Goal: Transaction & Acquisition: Obtain resource

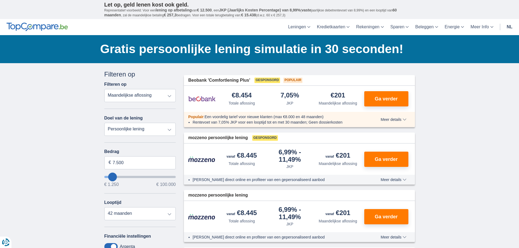
click at [174, 96] on select "Totale aflossing JKP Maandelijkse aflossing" at bounding box center [140, 95] width 72 height 13
type input "6.250"
type input "5250"
type input "5.250"
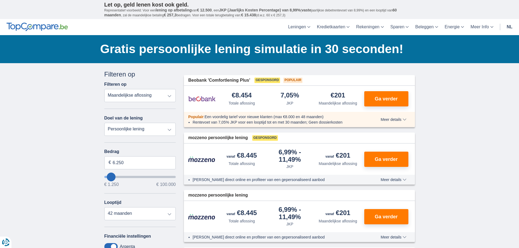
select select "36"
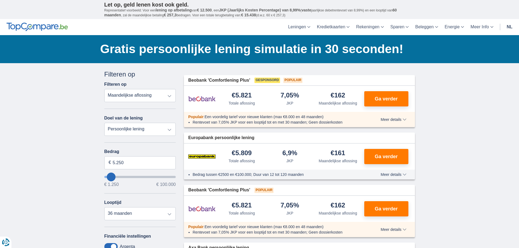
type input "3250"
type input "3.250"
select select "30"
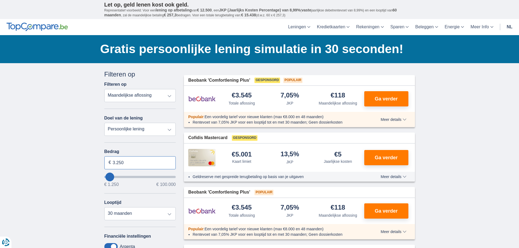
drag, startPoint x: 129, startPoint y: 166, endPoint x: 81, endPoint y: 167, distance: 48.5
type input "1.250"
type input "1250"
select select "24"
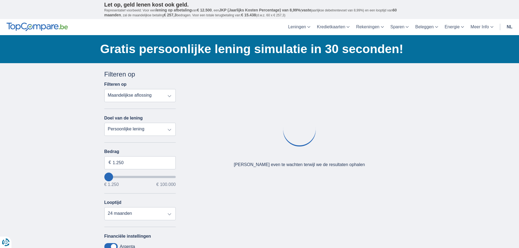
click at [83, 148] on div "× widget.non-eligible-application.title widget.non-eligible-application.text no…" at bounding box center [259, 202] width 519 height 279
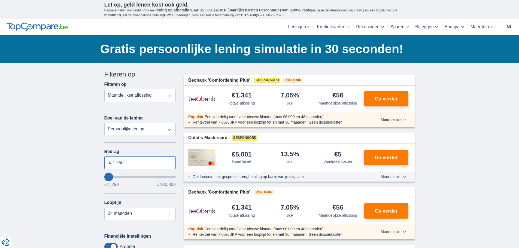
drag, startPoint x: 130, startPoint y: 165, endPoint x: 66, endPoint y: 165, distance: 64.3
click at [75, 165] on div "× widget.non-eligible-application.title widget.non-eligible-application.text no…" at bounding box center [259, 240] width 519 height 355
type input "2.500"
type input "2250"
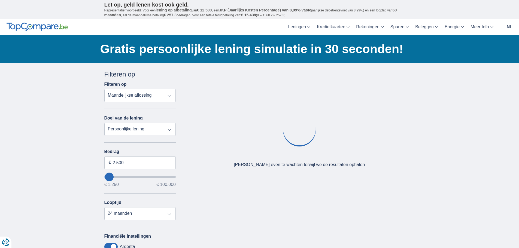
click at [128, 191] on div "Bedrag 2.500 € € 1.250 € 100.000 Looptijd 12 maanden 18 maanden 24 maanden" at bounding box center [140, 184] width 72 height 71
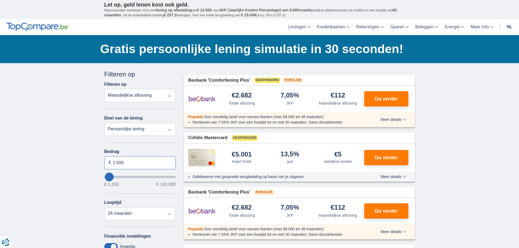
drag, startPoint x: 140, startPoint y: 161, endPoint x: 19, endPoint y: 160, distance: 120.8
type input "5.000"
type input "5250"
select select "36"
